Goal: Complete application form

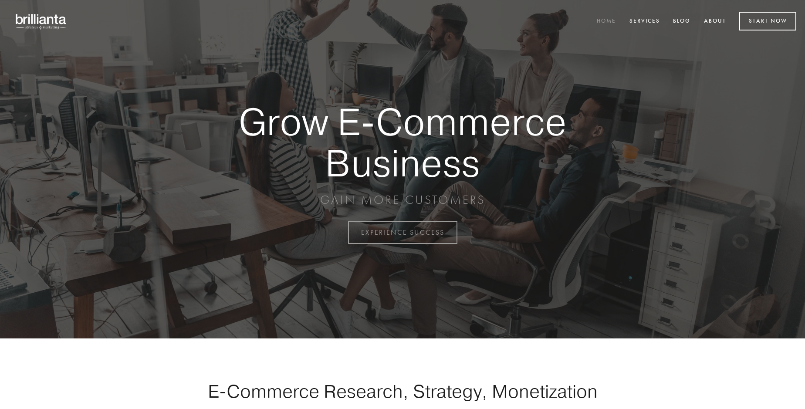
scroll to position [2282, 0]
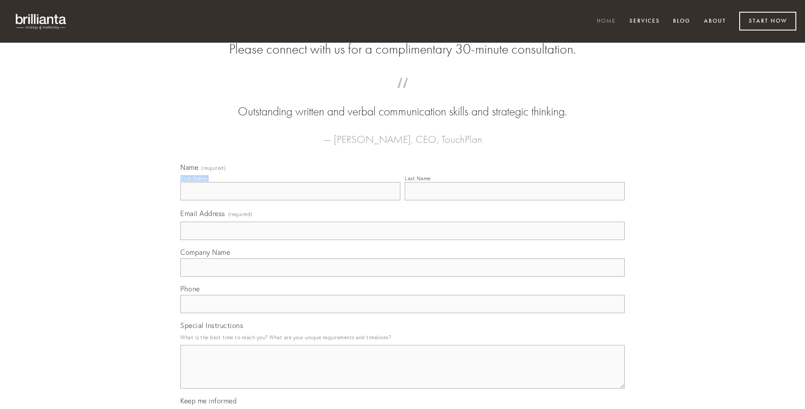
type input "[PERSON_NAME]"
click at [514, 200] on input "Last Name" at bounding box center [514, 191] width 220 height 18
type input "[PERSON_NAME]"
click at [402, 240] on input "Email Address (required)" at bounding box center [402, 231] width 444 height 18
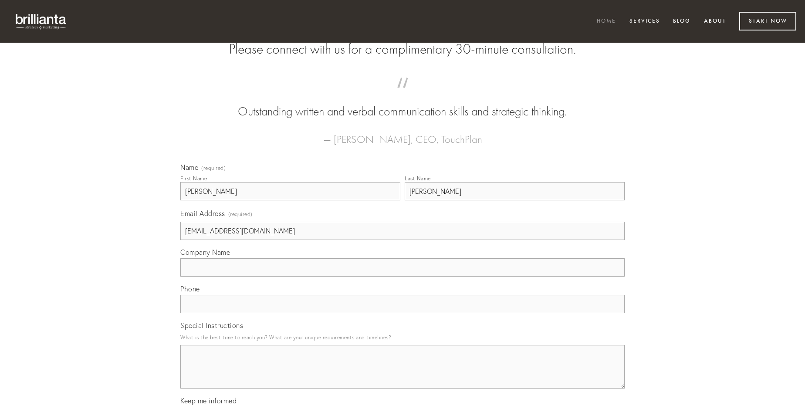
type input "[EMAIL_ADDRESS][DOMAIN_NAME]"
click at [402, 276] on input "Company Name" at bounding box center [402, 267] width 444 height 18
type input "color"
click at [402, 313] on input "text" at bounding box center [402, 304] width 444 height 18
click at [402, 374] on textarea "Special Instructions" at bounding box center [402, 367] width 444 height 44
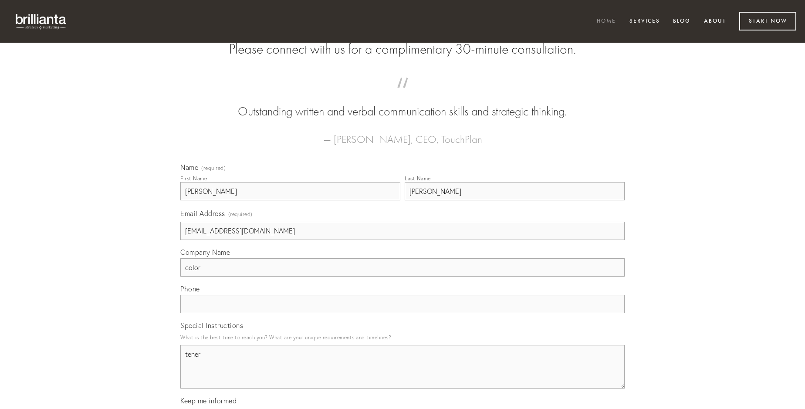
type textarea "tener"
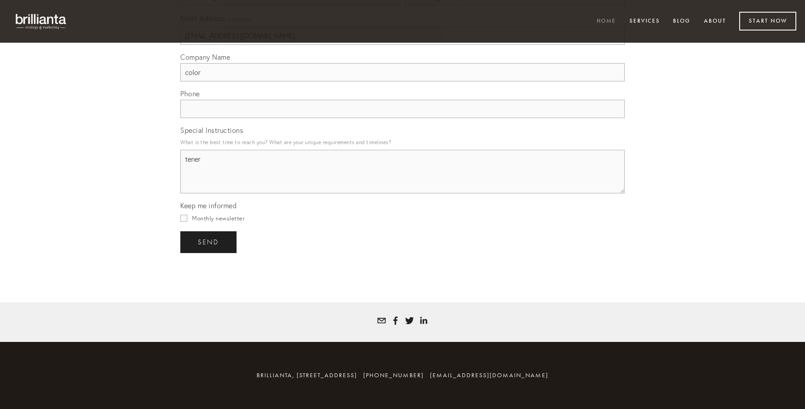
click at [209, 242] on span "send" at bounding box center [208, 242] width 21 height 8
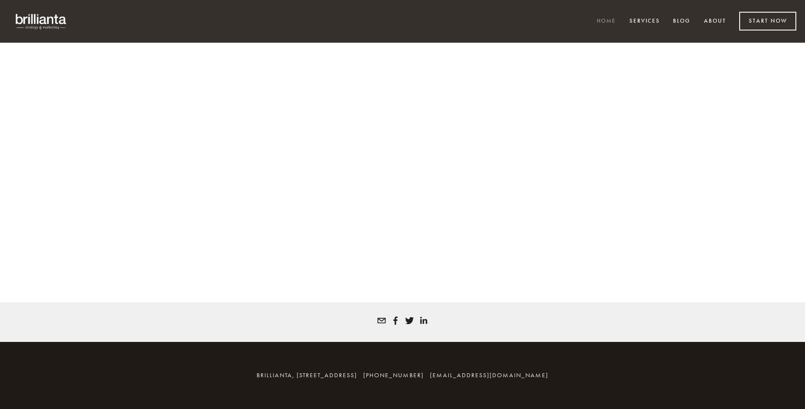
scroll to position [2270, 0]
